Goal: Information Seeking & Learning: Find specific fact

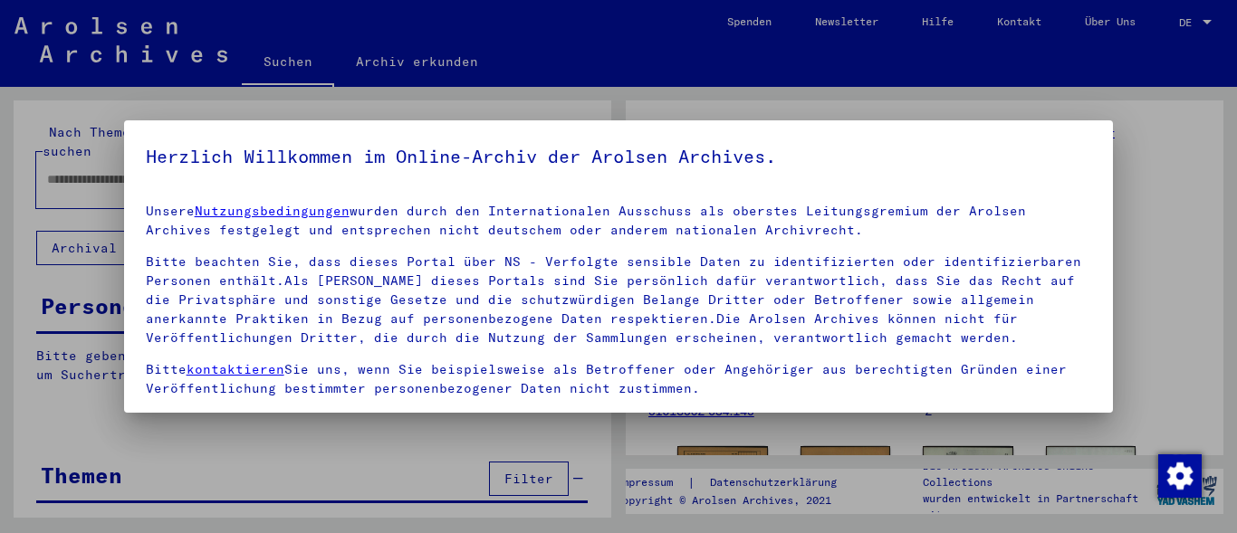
type input "*******"
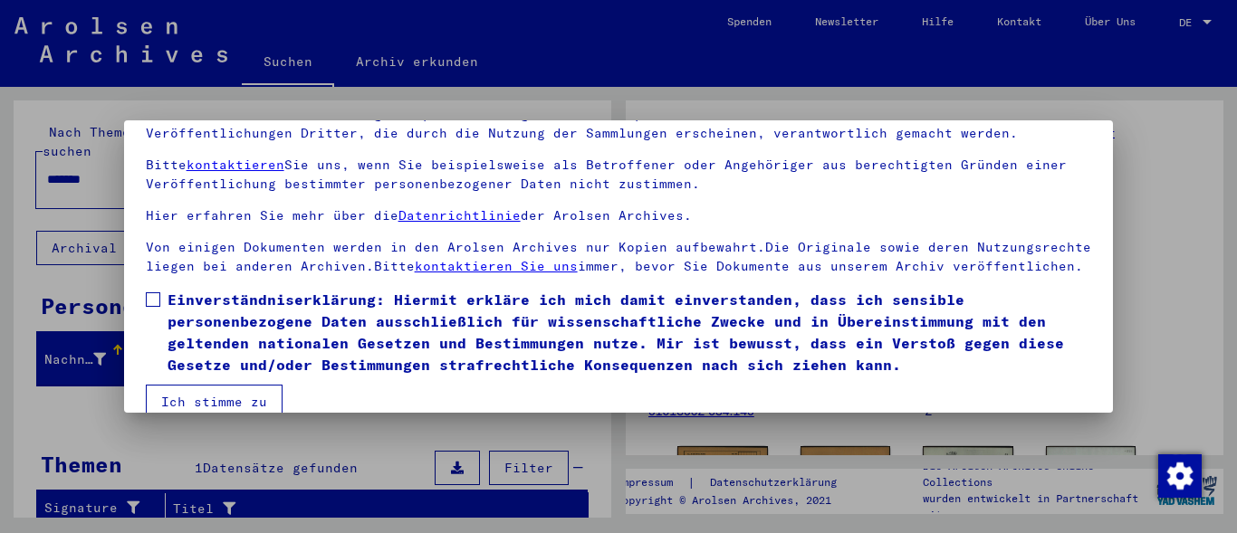
scroll to position [144, 0]
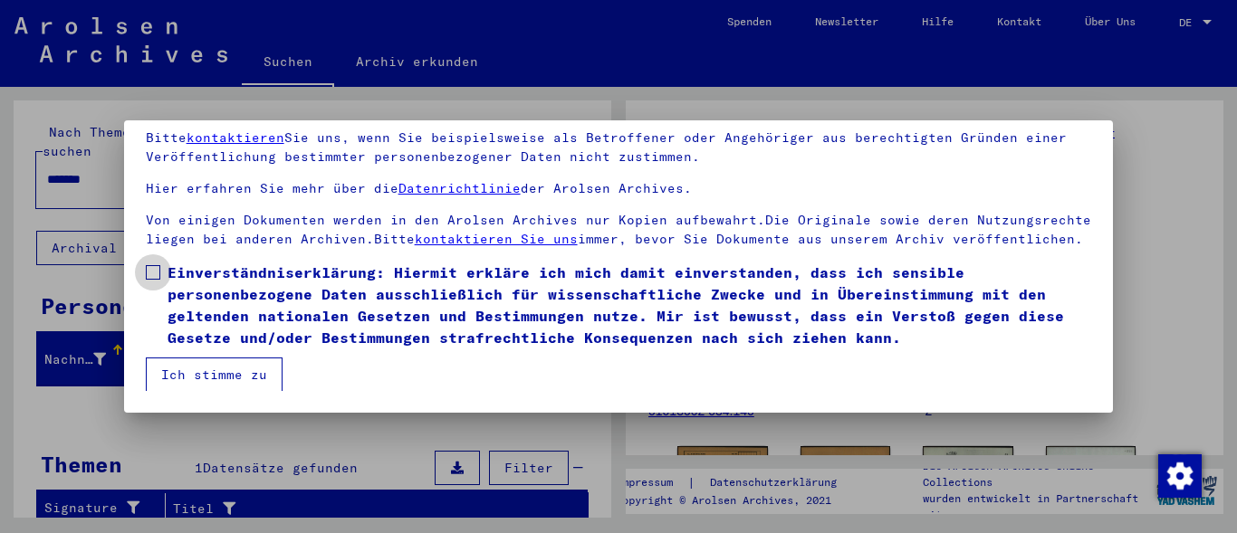
click at [158, 269] on span at bounding box center [153, 272] width 14 height 14
click at [254, 373] on button "Ich stimme zu" at bounding box center [214, 375] width 137 height 34
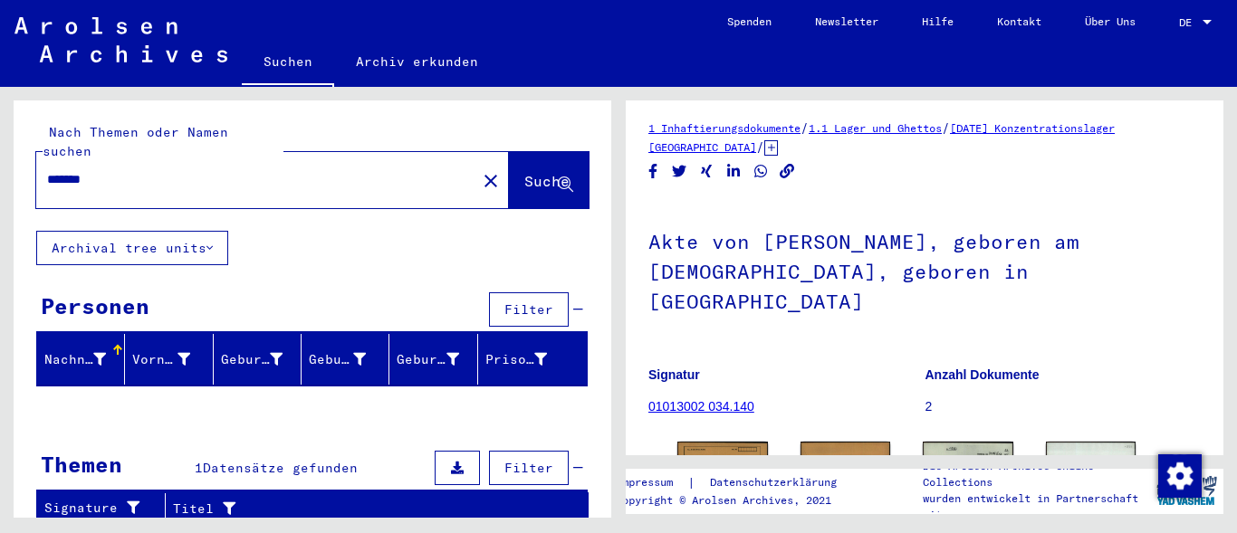
scroll to position [0, 0]
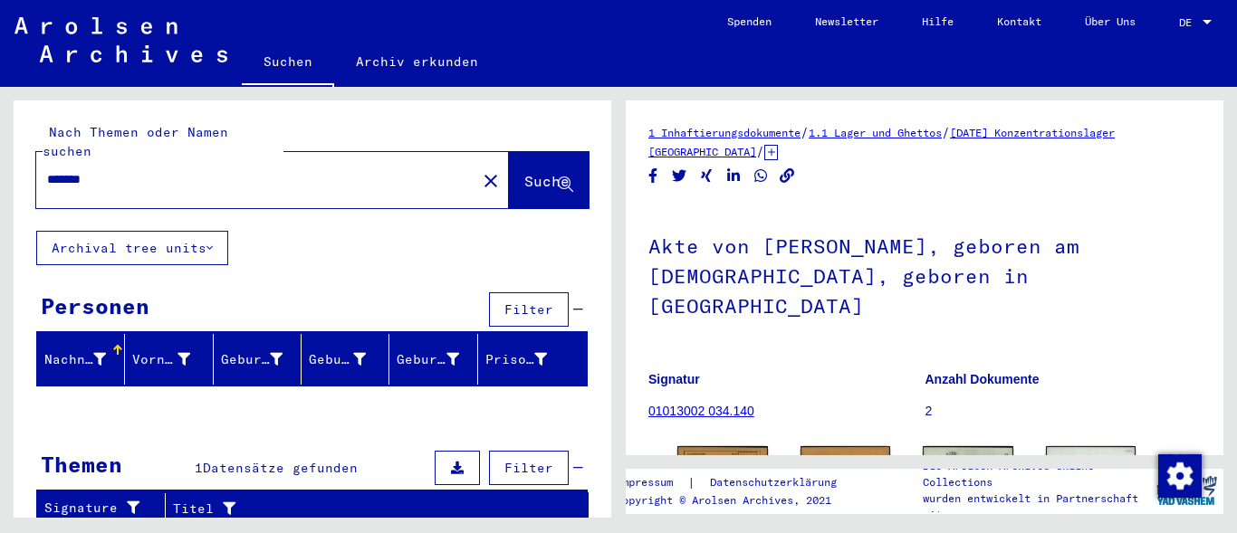
click at [764, 154] on icon at bounding box center [771, 152] width 14 height 15
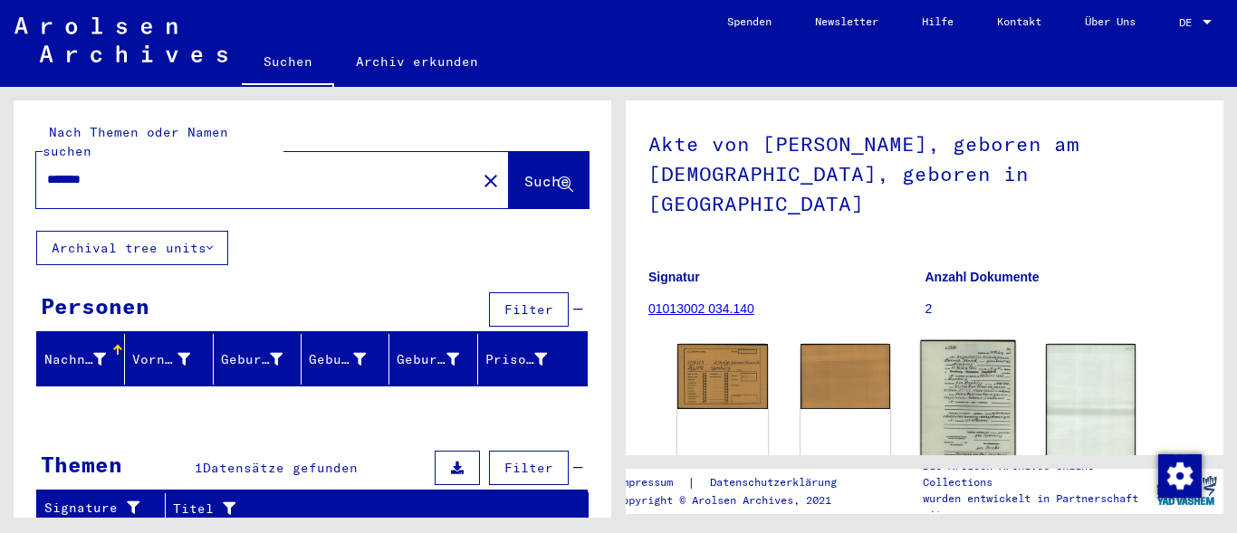
scroll to position [196, 0]
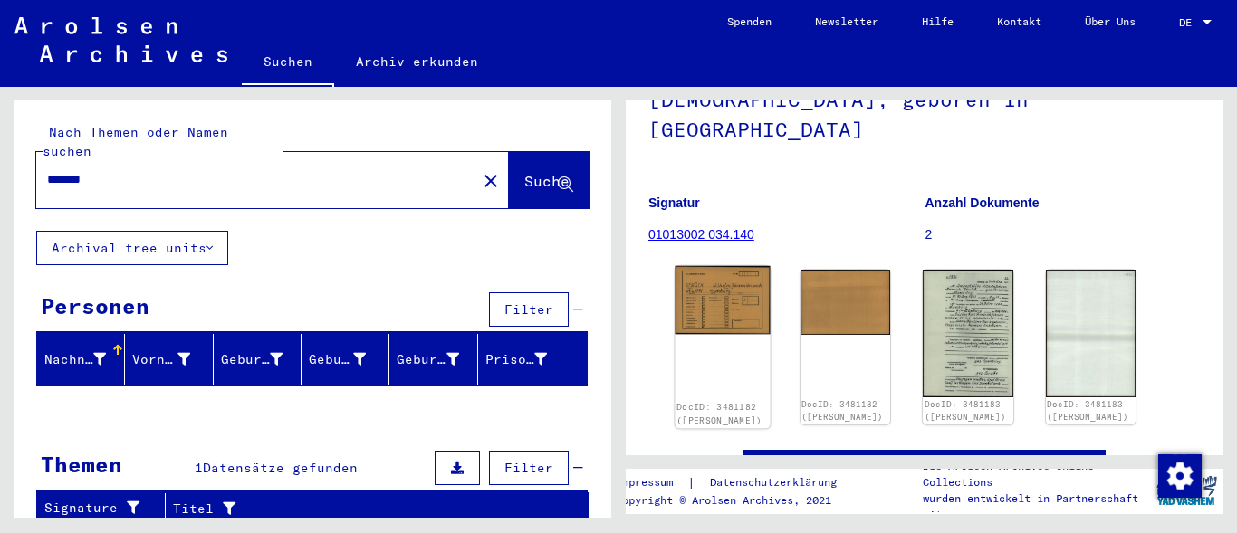
click at [698, 353] on div "DocID: 3481182 ([PERSON_NAME])" at bounding box center [722, 347] width 94 height 162
click at [731, 288] on img at bounding box center [722, 300] width 94 height 68
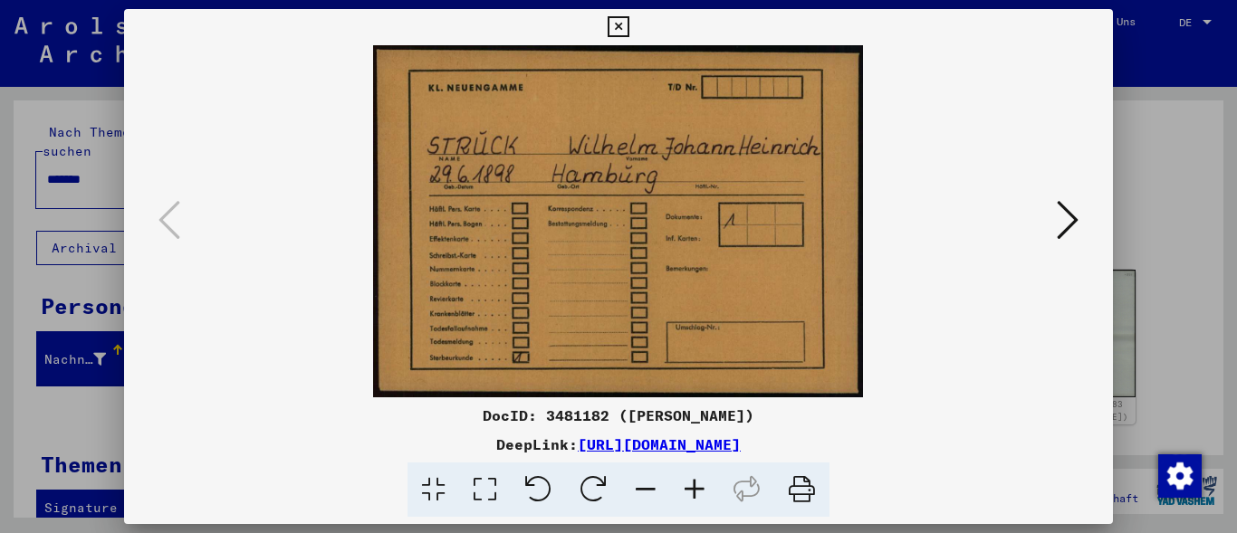
drag, startPoint x: 947, startPoint y: 442, endPoint x: 876, endPoint y: 455, distance: 72.8
click at [876, 455] on div "DocID: 3481182 ([PERSON_NAME]) DeepLink: [URL][DOMAIN_NAME]" at bounding box center [619, 461] width 990 height 113
drag, startPoint x: 535, startPoint y: 420, endPoint x: 470, endPoint y: 423, distance: 65.3
click at [470, 423] on div "DocID: 3481182 ([PERSON_NAME])" at bounding box center [619, 416] width 990 height 22
copy div "3481182"
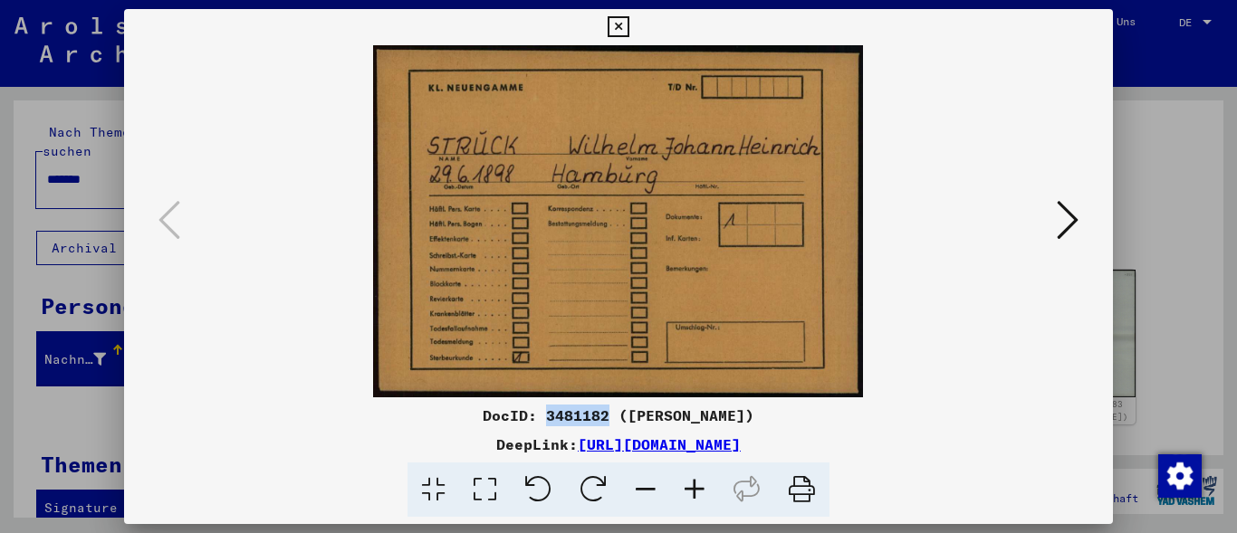
click at [1072, 228] on icon at bounding box center [1068, 219] width 22 height 43
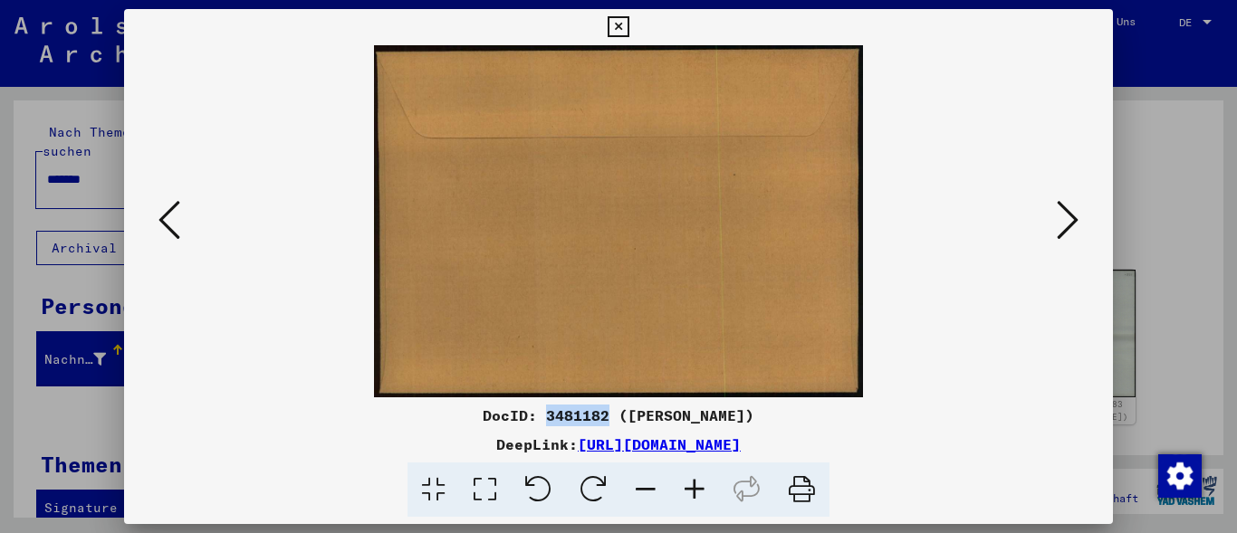
click at [1072, 228] on icon at bounding box center [1068, 219] width 22 height 43
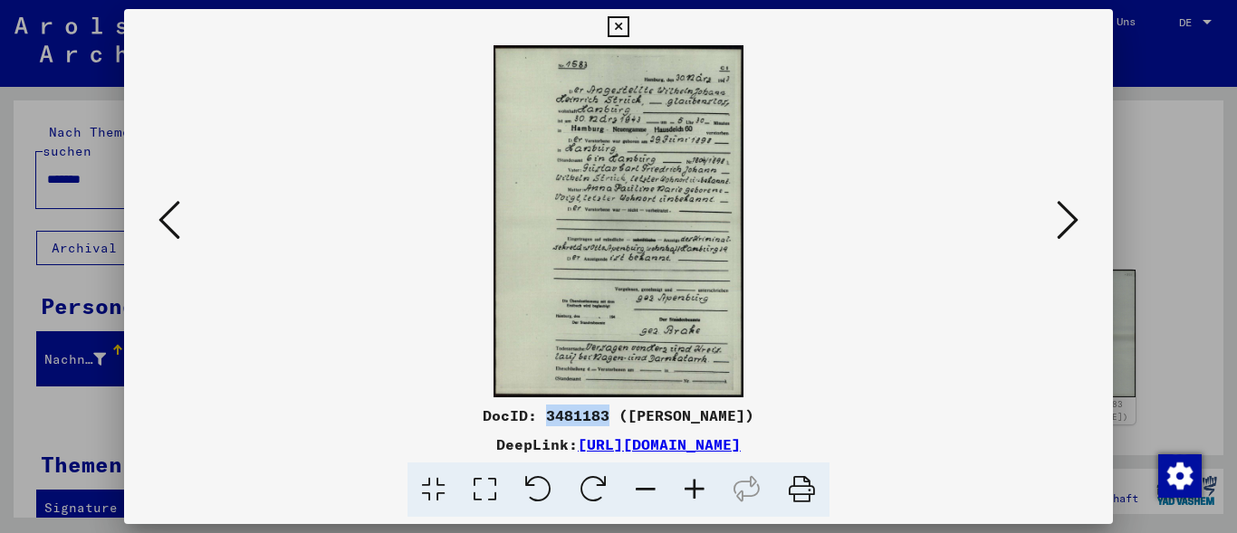
drag, startPoint x: 537, startPoint y: 416, endPoint x: 470, endPoint y: 422, distance: 67.3
click at [470, 422] on div "DocID: 3481183 ([PERSON_NAME])" at bounding box center [619, 416] width 990 height 22
copy div "3481183"
click at [1059, 206] on button at bounding box center [1067, 222] width 33 height 52
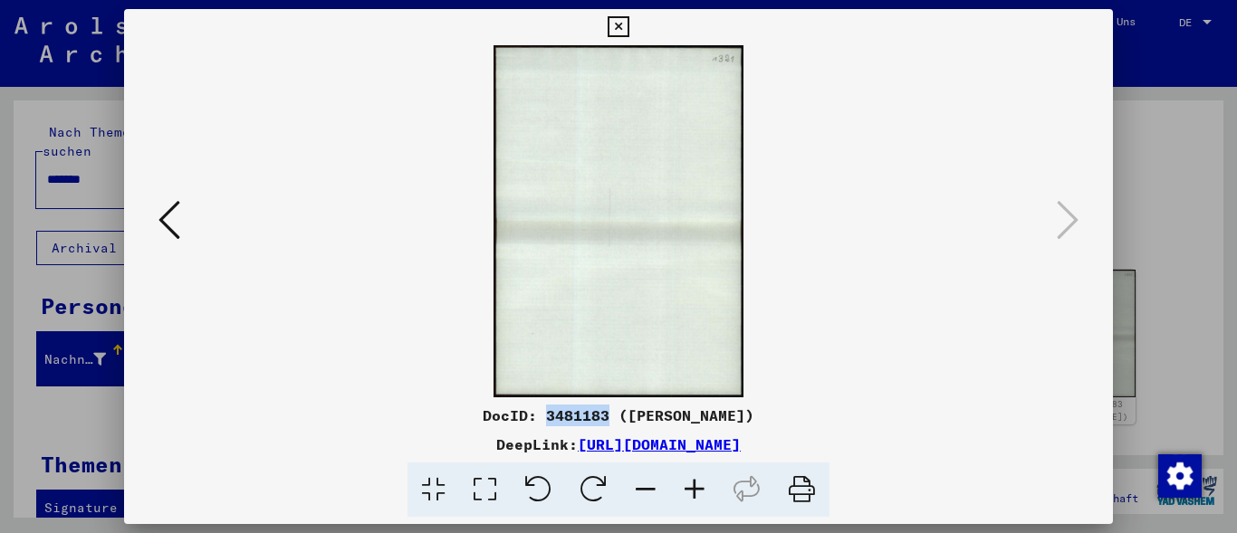
click at [170, 226] on icon at bounding box center [169, 219] width 22 height 43
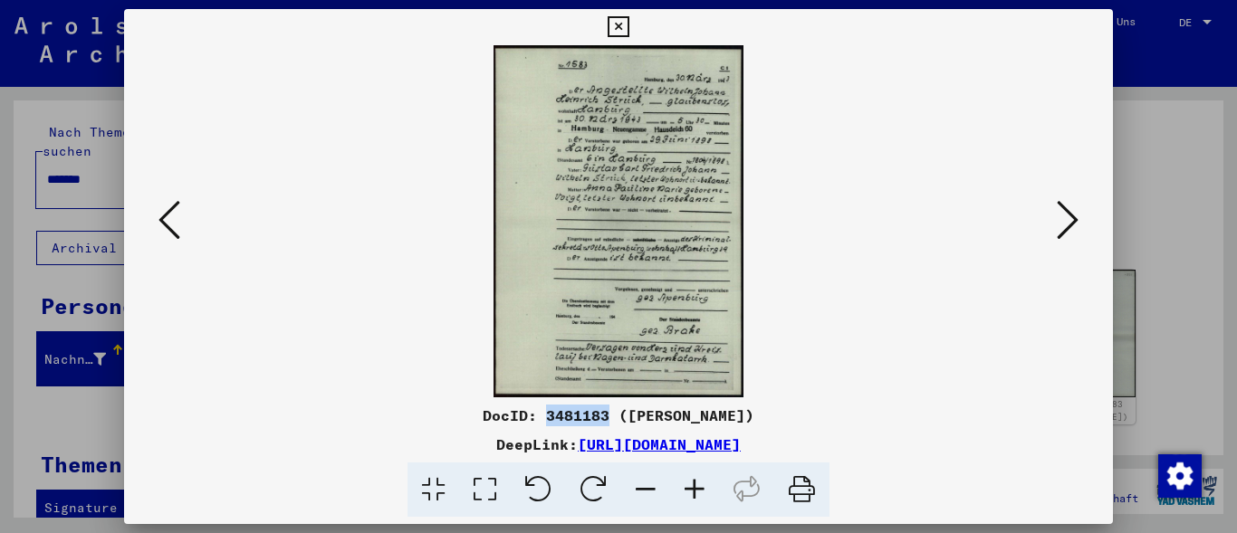
click at [170, 226] on icon at bounding box center [169, 219] width 22 height 43
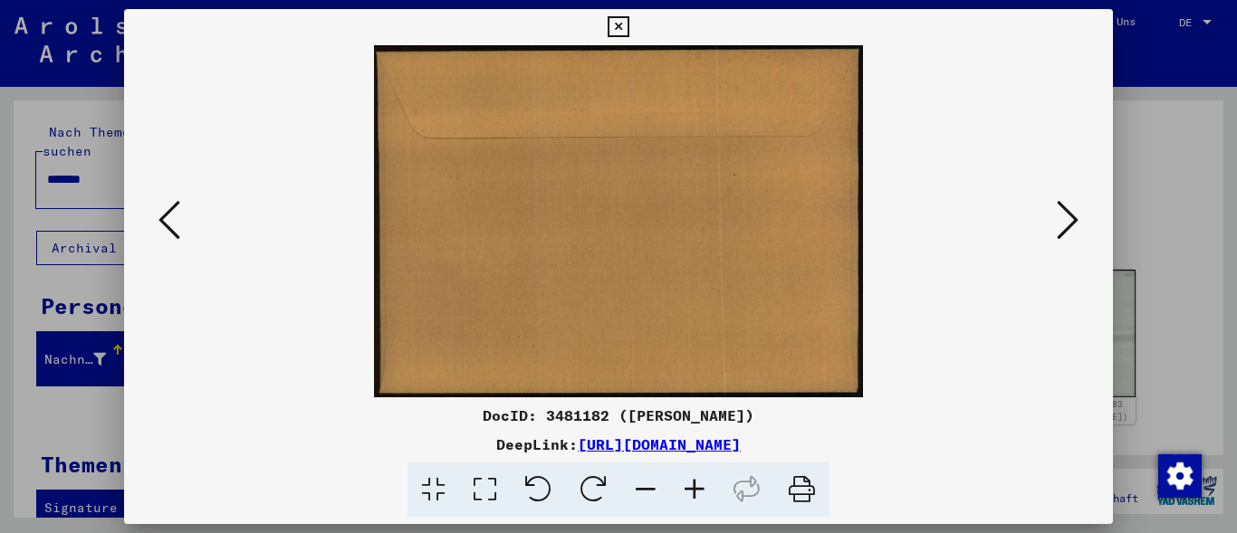
click at [628, 24] on icon at bounding box center [618, 27] width 21 height 22
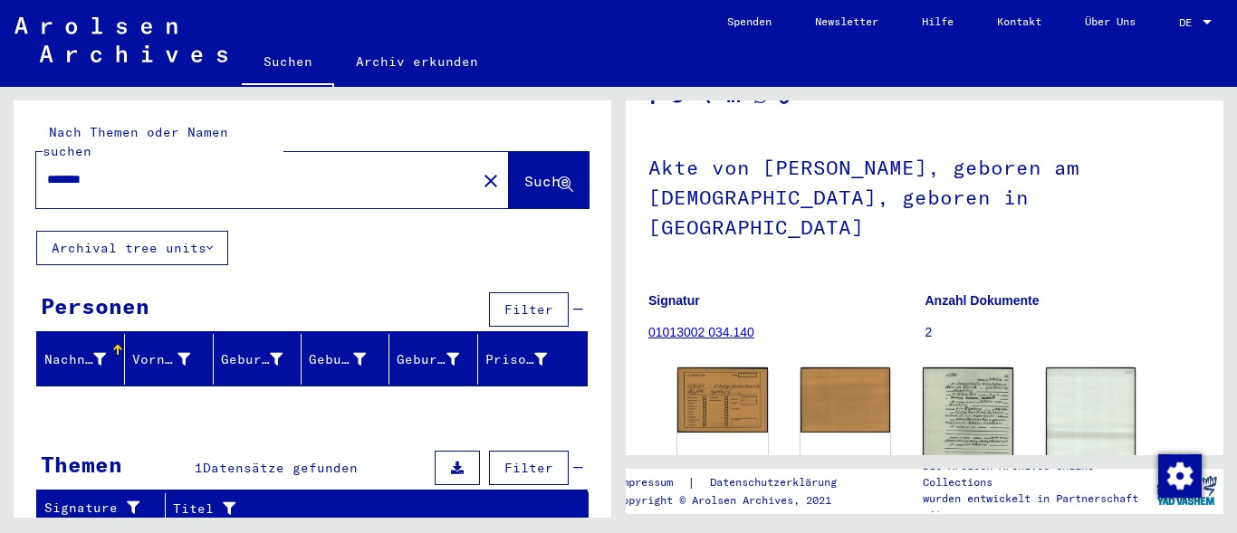
scroll to position [0, 0]
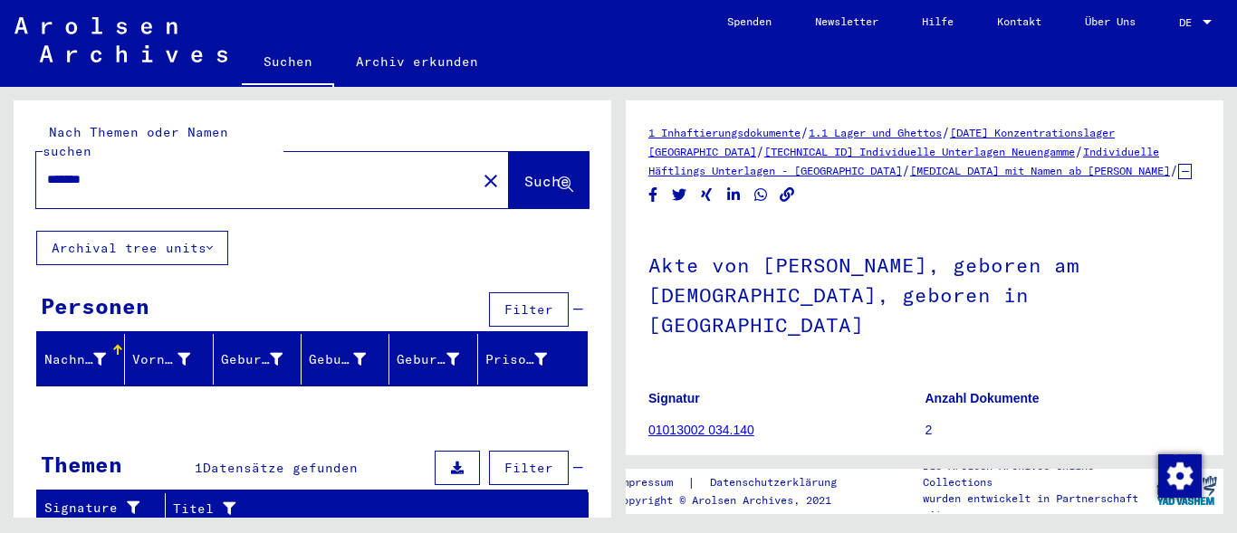
click at [790, 191] on icon "Copy link" at bounding box center [787, 194] width 19 height 15
